Goal: Navigation & Orientation: Find specific page/section

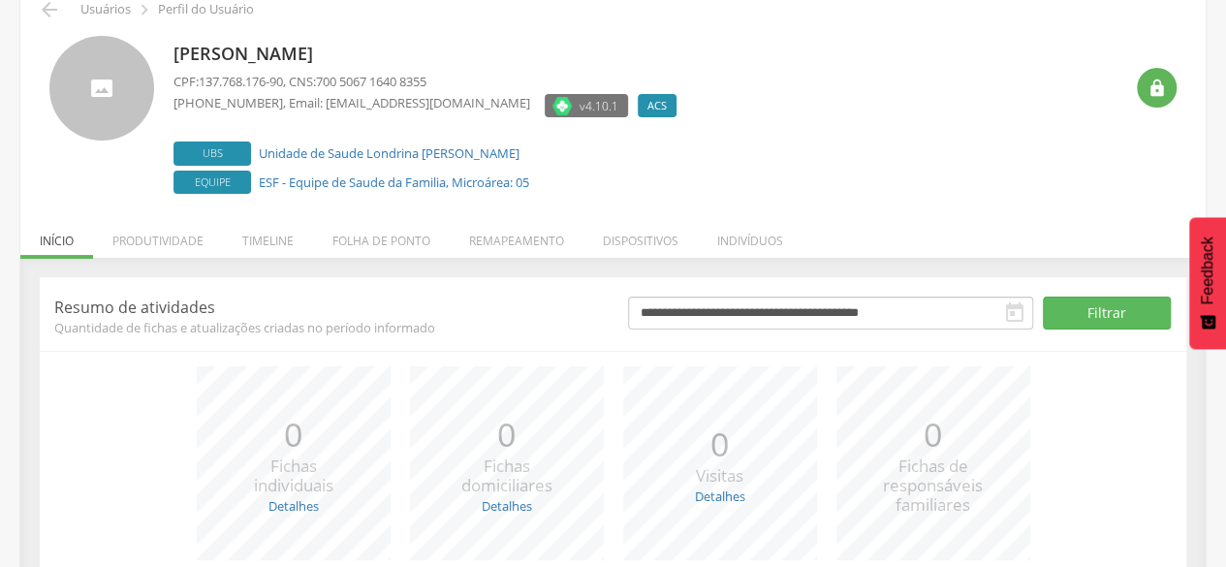
scroll to position [64, 0]
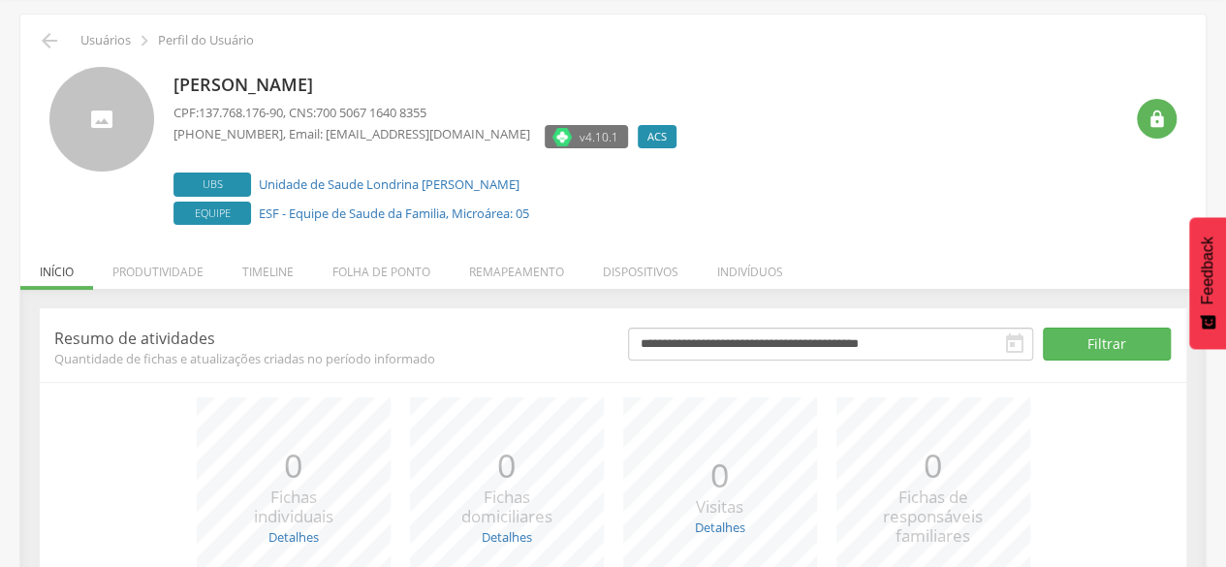
click at [234, 214] on span "Equipe" at bounding box center [212, 214] width 78 height 24
click at [172, 266] on li "Produtividade" at bounding box center [158, 267] width 130 height 46
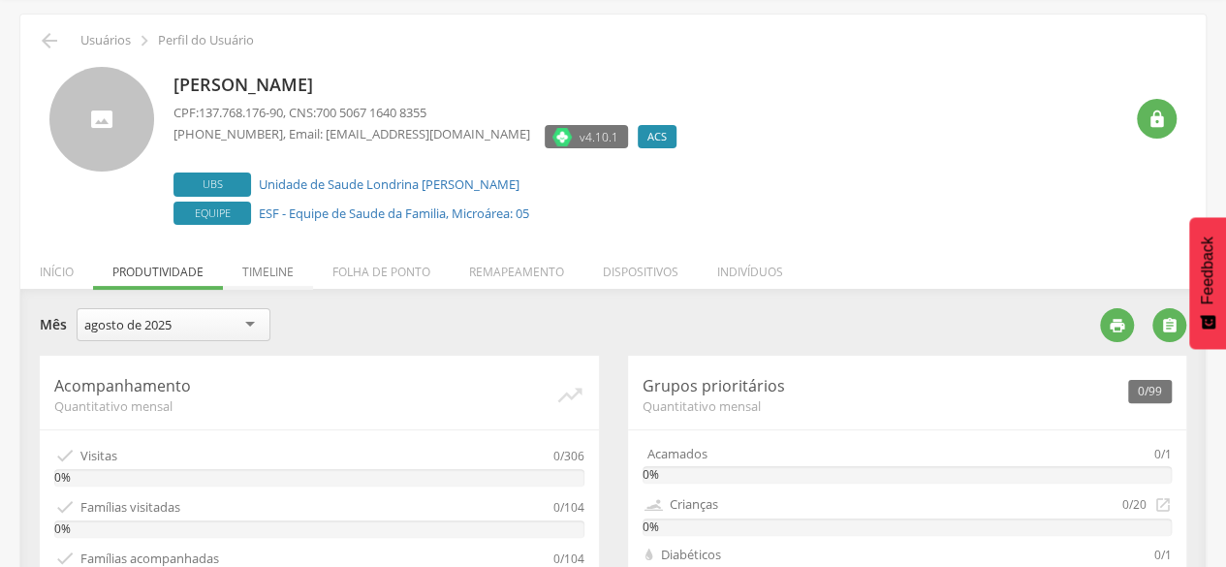
click at [281, 272] on li "Timeline" at bounding box center [268, 267] width 90 height 46
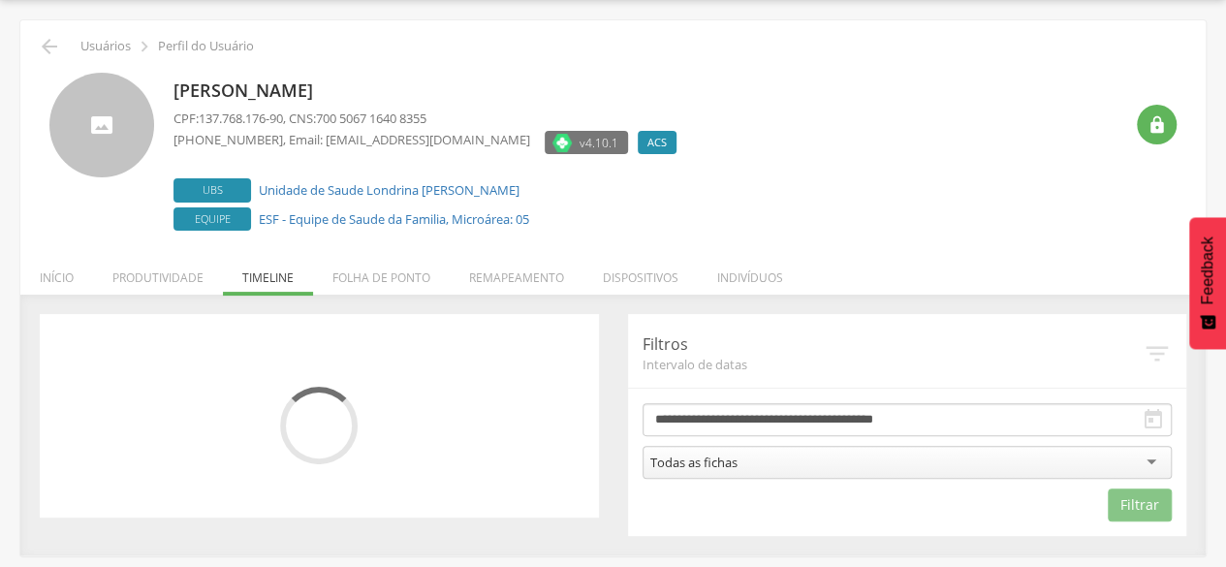
scroll to position [58, 0]
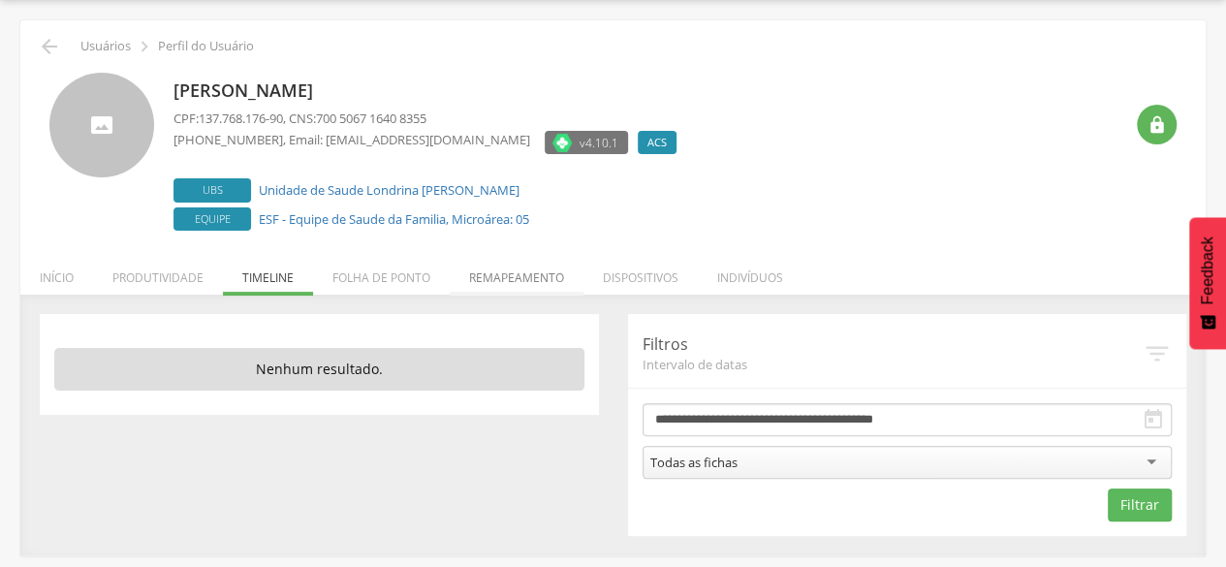
click at [515, 282] on li "Remapeamento" at bounding box center [517, 273] width 134 height 46
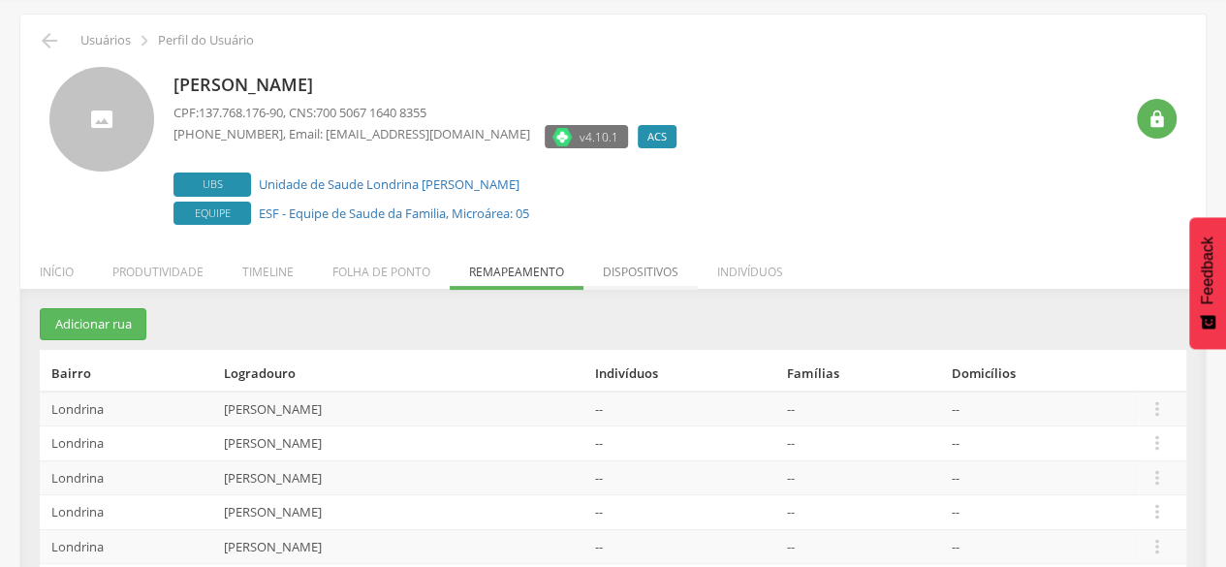
click at [641, 265] on li "Dispositivos" at bounding box center [640, 267] width 114 height 46
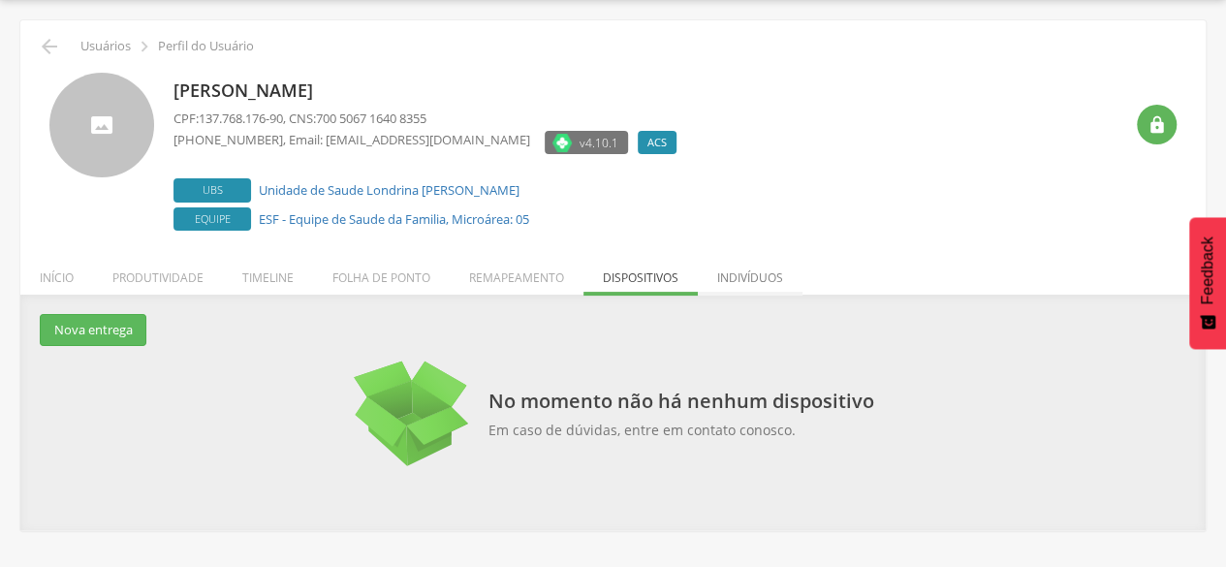
click at [728, 273] on li "Indivíduos" at bounding box center [750, 273] width 105 height 46
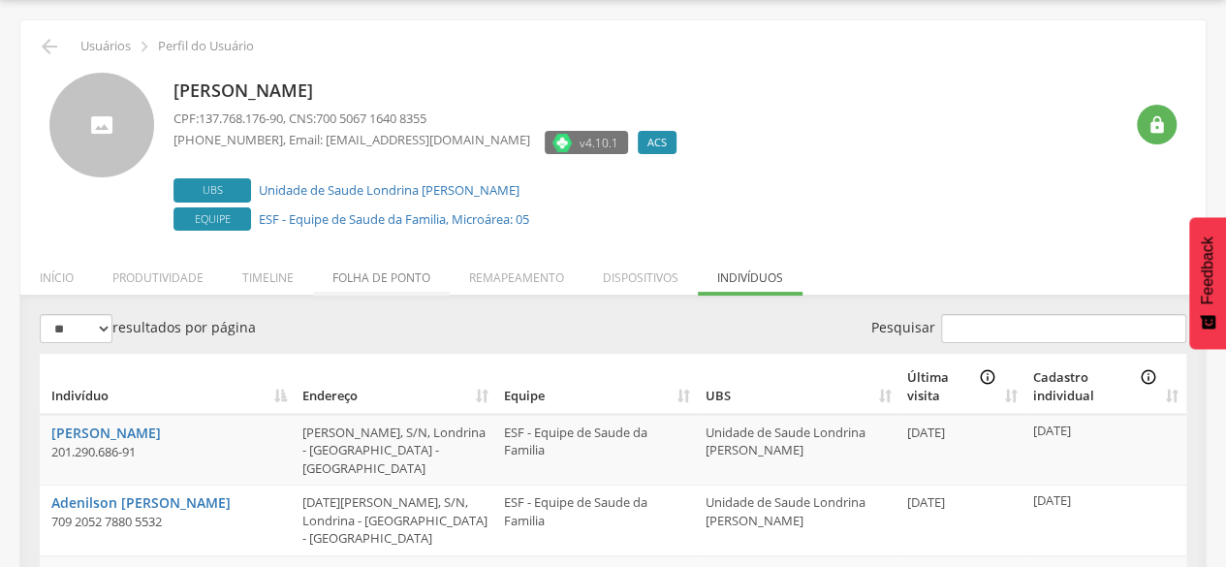
scroll to position [64, 0]
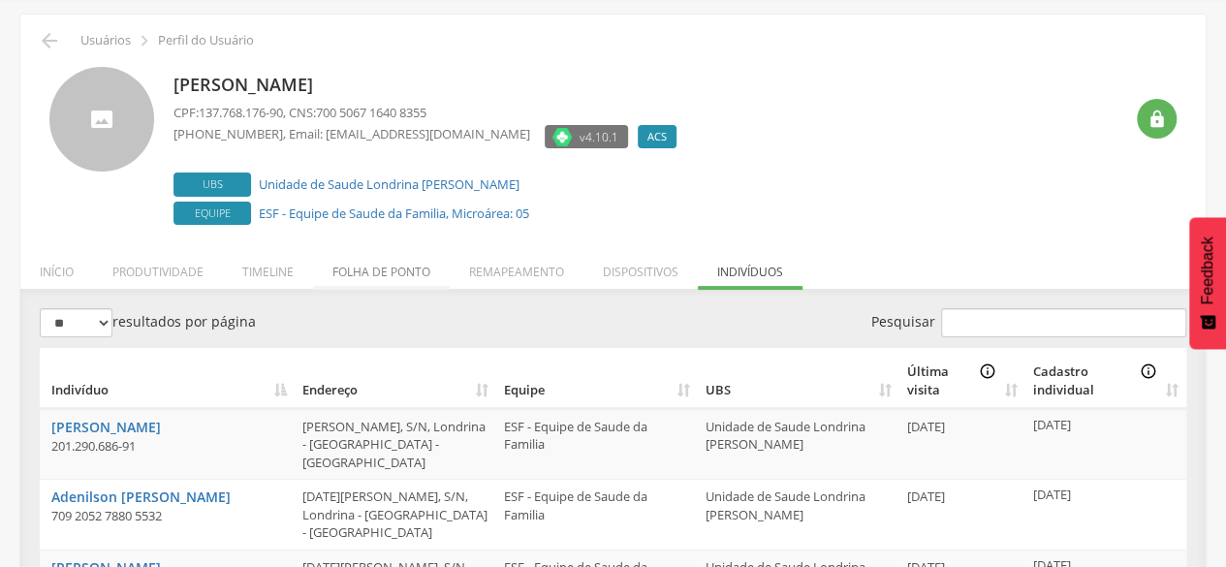
click at [400, 268] on li "Folha de ponto" at bounding box center [381, 267] width 137 height 46
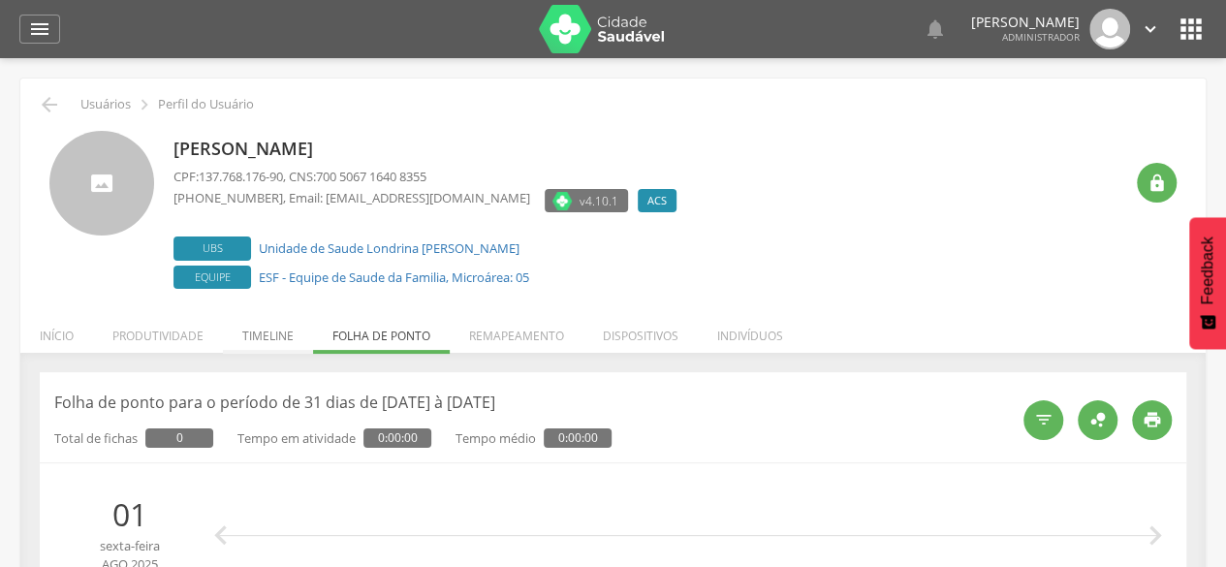
scroll to position [97, 0]
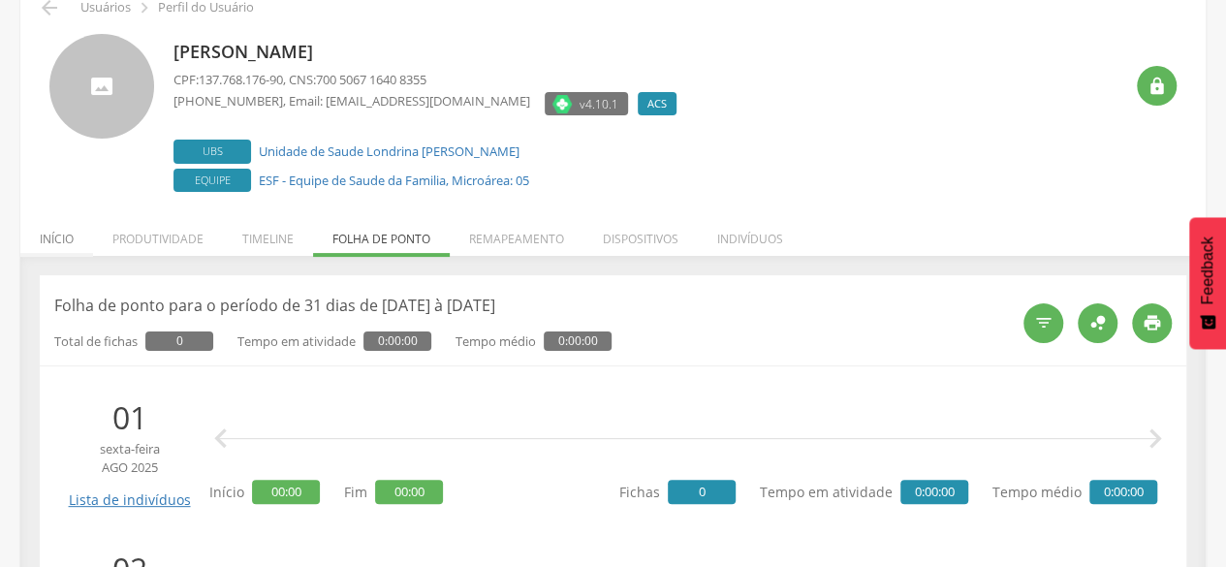
click at [69, 245] on li "Início" at bounding box center [56, 234] width 73 height 46
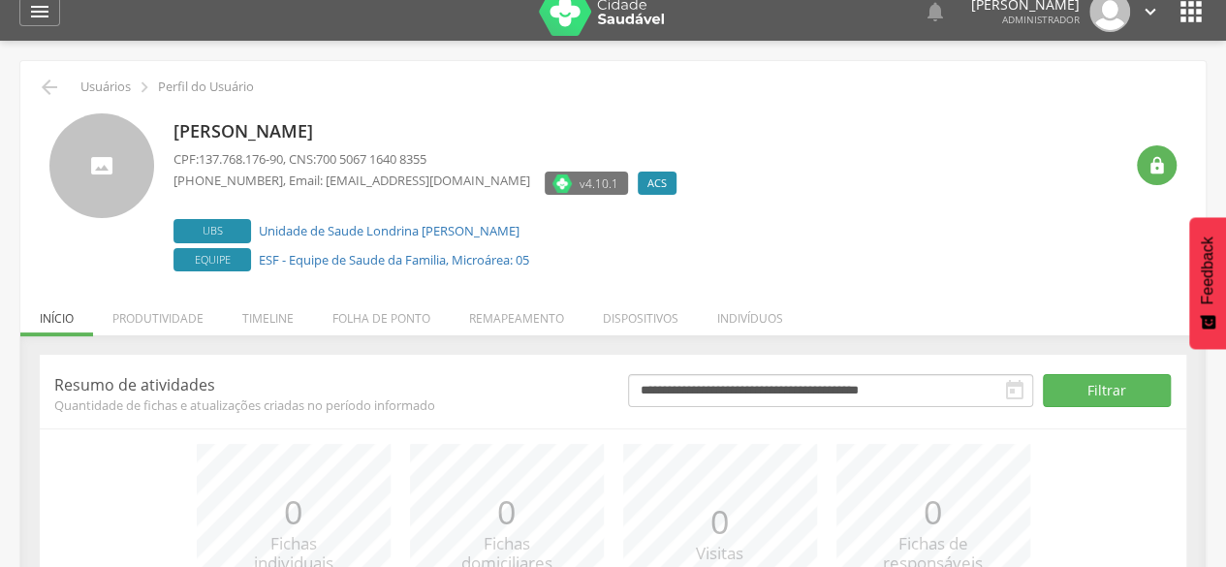
scroll to position [0, 0]
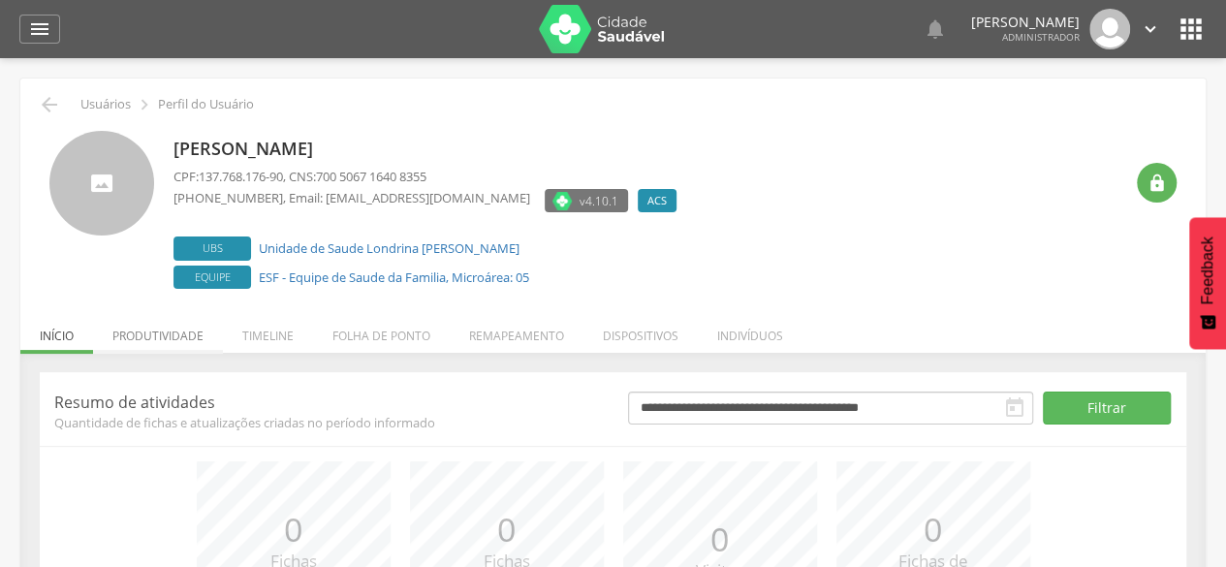
click at [204, 336] on li "Produtividade" at bounding box center [158, 331] width 130 height 46
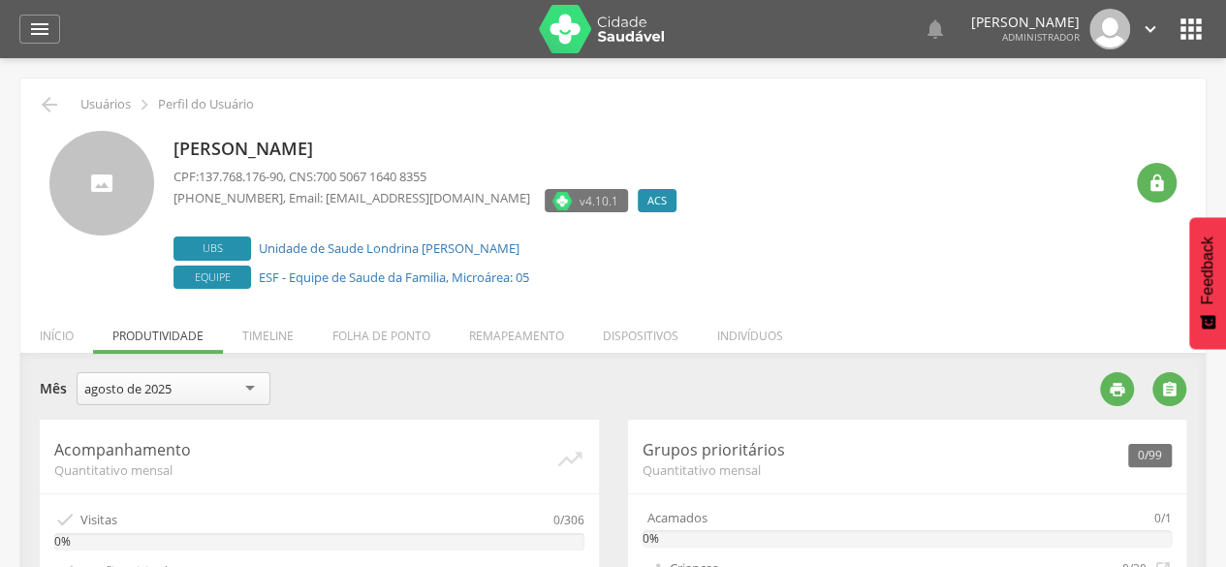
click at [242, 391] on div "agosto de 2025" at bounding box center [174, 388] width 194 height 33
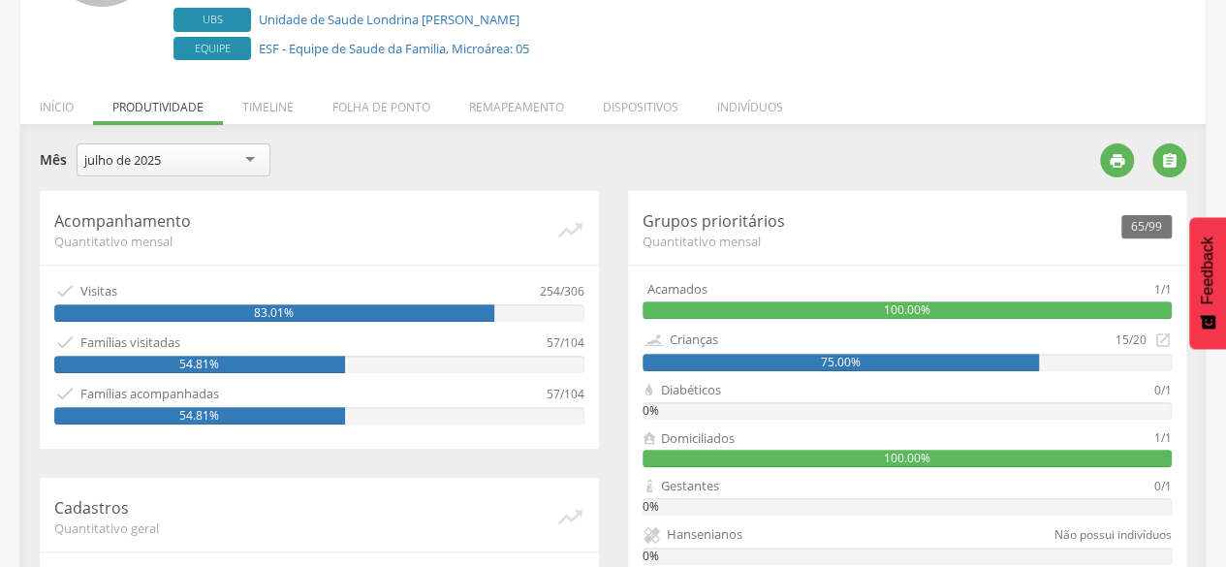
scroll to position [113, 0]
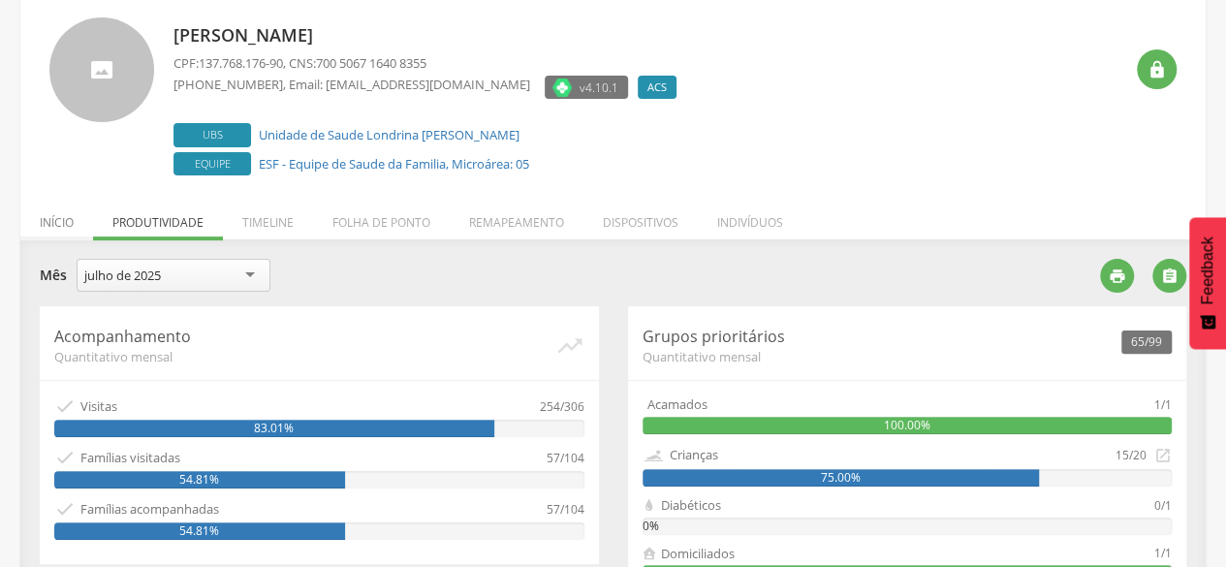
click at [54, 216] on li "Início" at bounding box center [56, 218] width 73 height 46
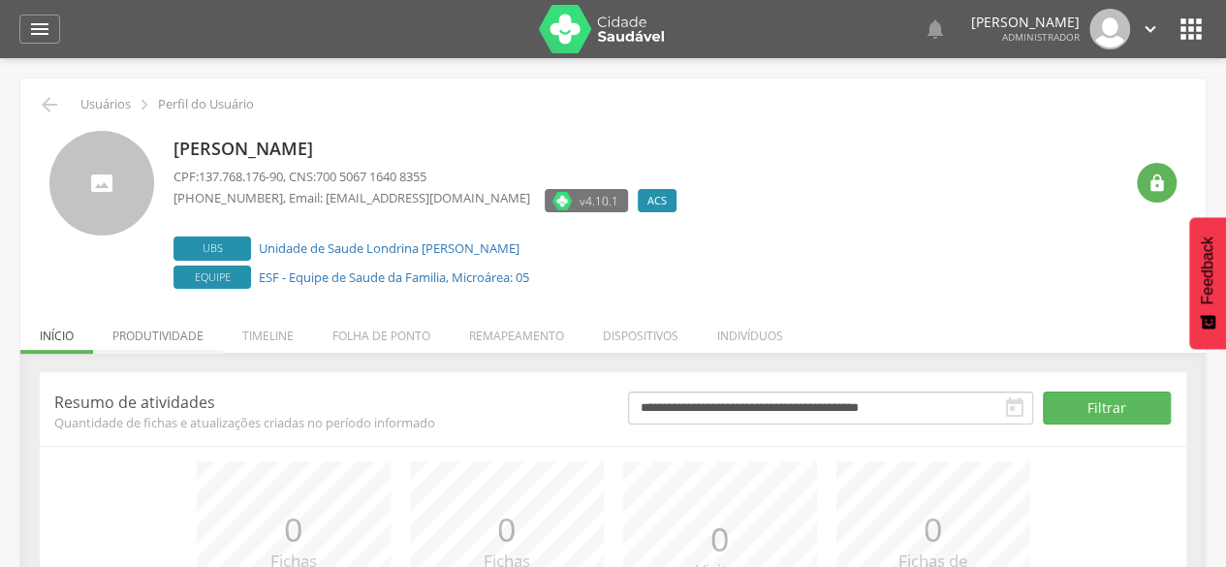
scroll to position [0, 0]
click at [45, 104] on icon "" at bounding box center [49, 104] width 23 height 23
